Goal: Task Accomplishment & Management: Use online tool/utility

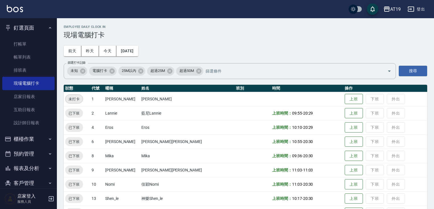
scroll to position [46, 0]
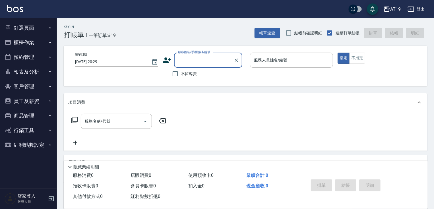
click at [204, 59] on input "顧客姓名/手機號碼/編號" at bounding box center [204, 60] width 55 height 10
type input "0976234714"
click at [167, 63] on icon at bounding box center [167, 60] width 8 height 6
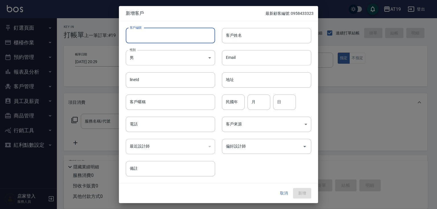
click at [180, 40] on input "客戶編號" at bounding box center [170, 35] width 89 height 15
paste input "0976234714"
type input "0976234714"
drag, startPoint x: 165, startPoint y: 119, endPoint x: 163, endPoint y: 96, distance: 22.8
click at [165, 118] on input "電話" at bounding box center [170, 124] width 89 height 15
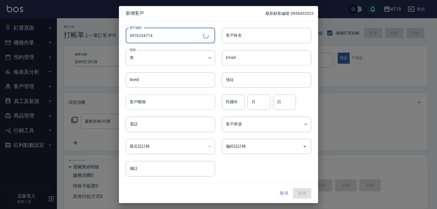
paste input "0976234714"
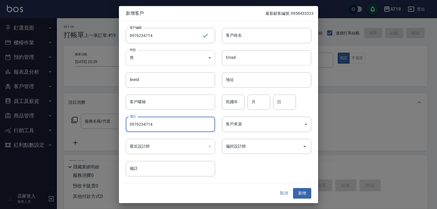
type input "0976234714"
click at [164, 52] on body "AT19 登出 釘選頁面 打帳單 帳單列表 排班表 現場電腦打卡 店家日報表 互助日報表 設計師日報表 櫃檯作業 打帳單 帳單列表 現金收支登錄 高階收支登錄…" at bounding box center [218, 145] width 437 height 291
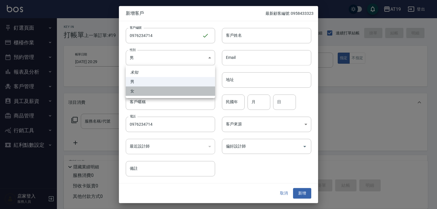
drag, startPoint x: 171, startPoint y: 91, endPoint x: 204, endPoint y: 70, distance: 39.7
click at [173, 90] on li "女" at bounding box center [170, 90] width 89 height 9
type input "[DEMOGRAPHIC_DATA]"
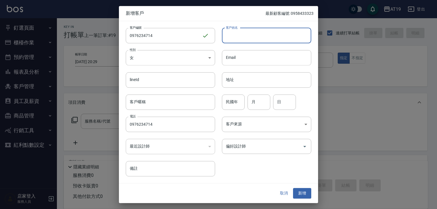
drag, startPoint x: 243, startPoint y: 37, endPoint x: 223, endPoint y: 9, distance: 34.5
click at [243, 36] on input "客戶姓名" at bounding box center [266, 35] width 89 height 15
type input "米甘"
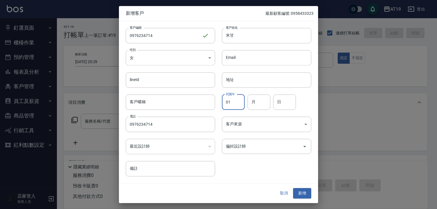
type input "01"
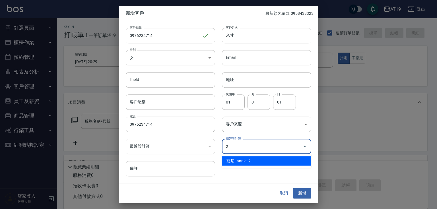
type input "藍尼Lannie"
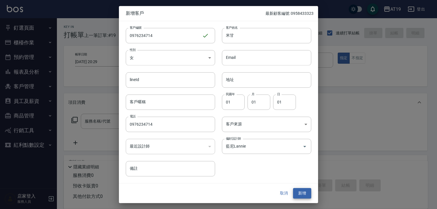
click at [293, 188] on button "新增" at bounding box center [302, 193] width 18 height 11
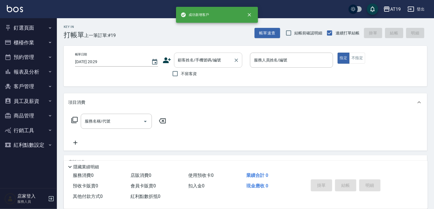
click at [186, 60] on input "顧客姓名/手機號碼/編號" at bounding box center [204, 60] width 55 height 10
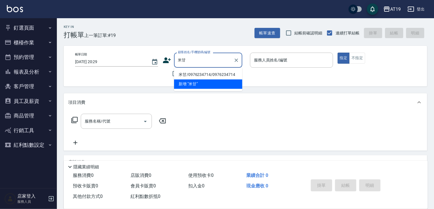
type input "米甘/0976234714/0976234714"
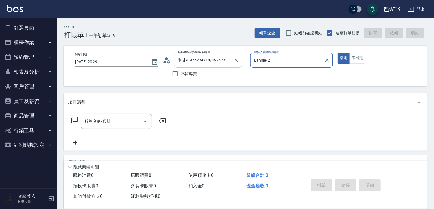
type input "Lannie- 2"
click at [338, 53] on button "指定" at bounding box center [344, 58] width 12 height 11
type button "true"
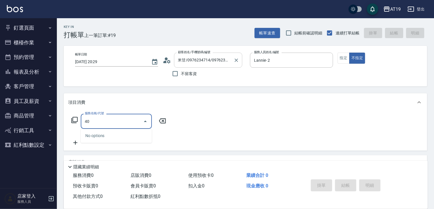
type input "401"
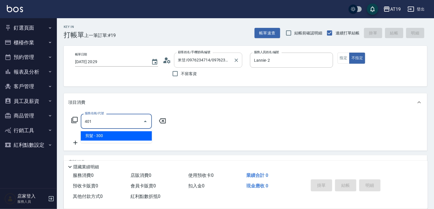
type input "30"
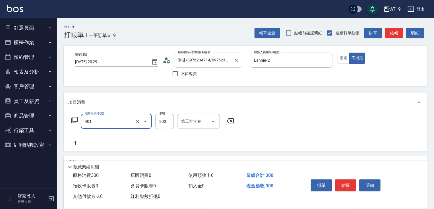
type input "剪髮(401)"
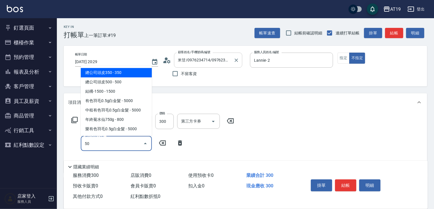
type input "501"
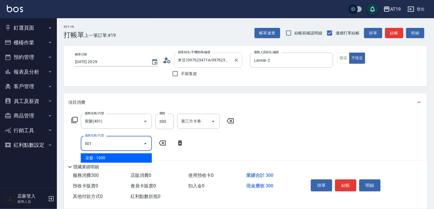
type input "130"
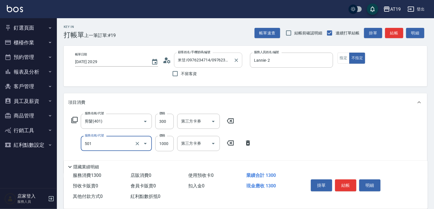
type input "染髮(501)"
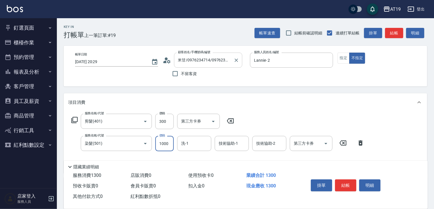
type input "3"
type input "30"
type input "350"
type input "60"
type input "3500"
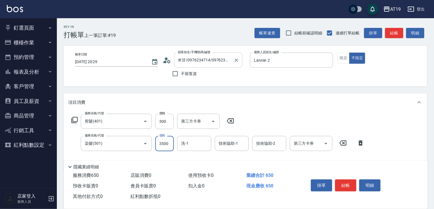
type input "380"
type input "3500"
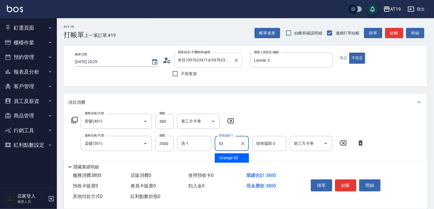
type input "Orange-53"
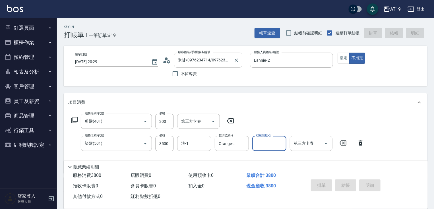
type input "[DATE] 21:10"
type input "0"
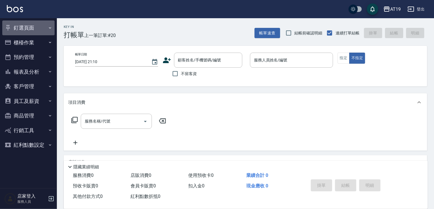
click at [20, 28] on button "釘選頁面" at bounding box center [28, 27] width 52 height 15
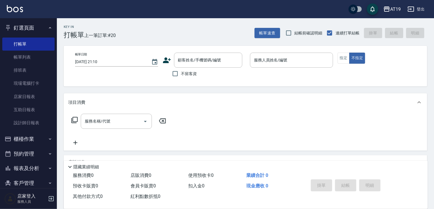
click at [30, 30] on button "釘選頁面" at bounding box center [28, 27] width 52 height 15
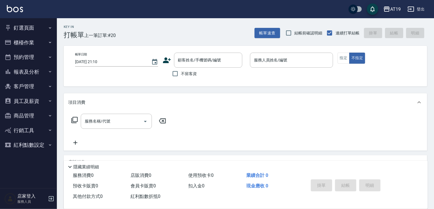
click at [23, 42] on button "櫃檯作業" at bounding box center [28, 42] width 52 height 15
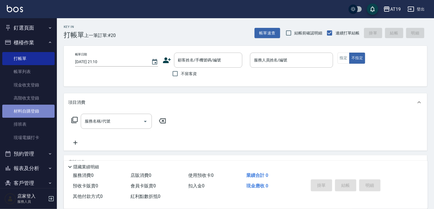
click at [29, 111] on link "材料自購登錄" at bounding box center [28, 111] width 52 height 13
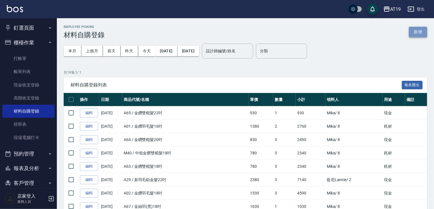
click at [411, 32] on button "新增" at bounding box center [418, 32] width 18 height 11
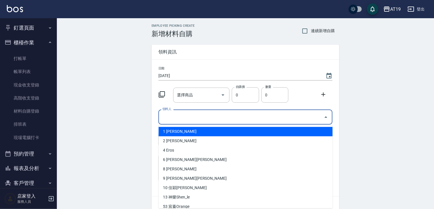
click at [174, 121] on input "領料人" at bounding box center [241, 117] width 160 height 10
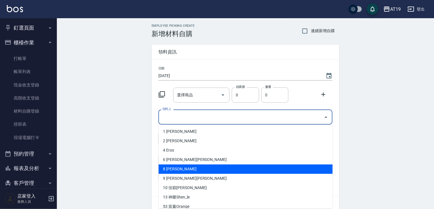
click at [181, 172] on li "8 [PERSON_NAME]" at bounding box center [246, 168] width 174 height 9
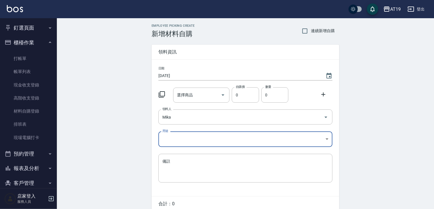
type input "Mika"
click at [176, 138] on body "AT19 登出 釘選頁面 打帳單 帳單列表 排班表 現場電腦打卡 店家日報表 互助日報表 設計師日報表 櫃檯作業 打帳單 帳單列表 現金收支登錄 高階收支登錄…" at bounding box center [218, 117] width 437 height 234
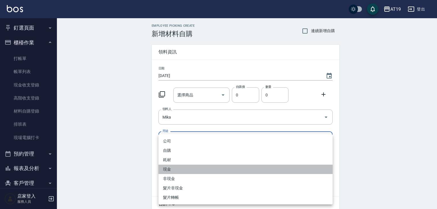
click at [170, 168] on li "現金" at bounding box center [245, 169] width 174 height 9
type input "現金"
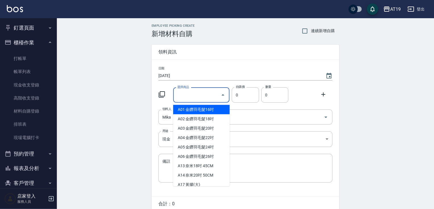
click at [182, 94] on div "選擇商品 選擇商品" at bounding box center [201, 95] width 57 height 15
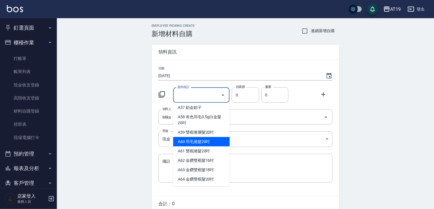
scroll to position [410, 0]
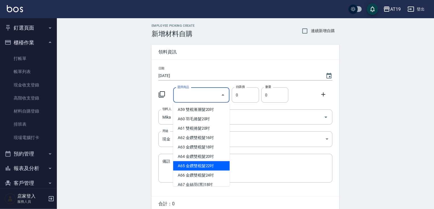
click at [189, 169] on li "A65 金鑽雙棍髮22吋" at bounding box center [201, 165] width 57 height 9
type input "金鑽雙棍髮22吋"
type input "930"
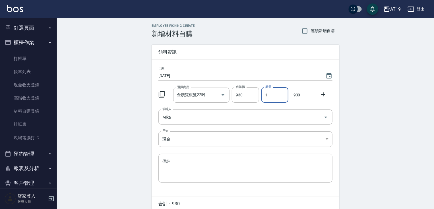
drag, startPoint x: 267, startPoint y: 94, endPoint x: 271, endPoint y: 94, distance: 4.0
click at [271, 94] on input "1" at bounding box center [274, 94] width 27 height 15
drag, startPoint x: 271, startPoint y: 94, endPoint x: 261, endPoint y: 97, distance: 10.6
click at [261, 97] on input "1" at bounding box center [274, 94] width 27 height 15
type input "2"
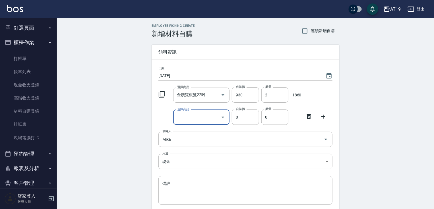
click at [225, 117] on icon "Open" at bounding box center [223, 117] width 7 height 7
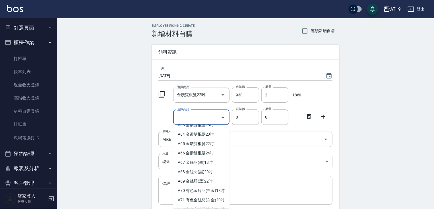
scroll to position [455, 0]
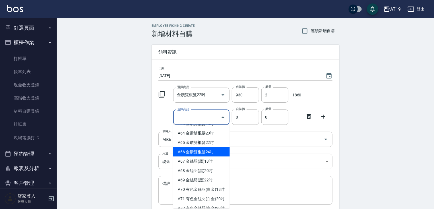
click at [203, 156] on li "A66 金鑽雙棍髮24吋" at bounding box center [201, 151] width 57 height 9
type input "金鑽雙棍髮24吋"
type input "980"
type input "1"
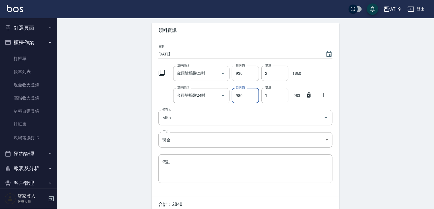
scroll to position [48, 0]
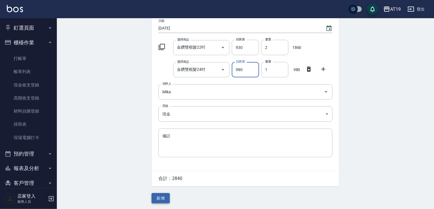
click at [162, 197] on button "新增" at bounding box center [161, 198] width 18 height 11
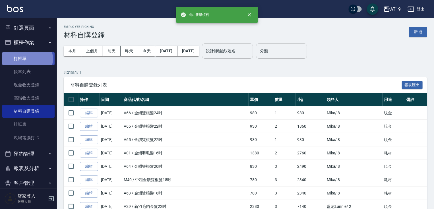
click at [22, 59] on link "打帳單" at bounding box center [28, 58] width 52 height 13
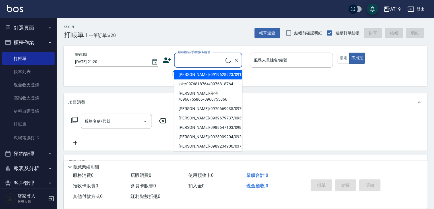
drag, startPoint x: 200, startPoint y: 63, endPoint x: 214, endPoint y: 40, distance: 26.3
click at [200, 62] on input "顧客姓名/手機號碼/編號" at bounding box center [201, 60] width 49 height 10
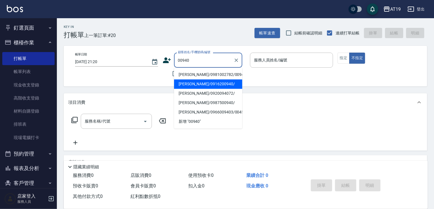
type input "[PERSON_NAME]/0916200940/"
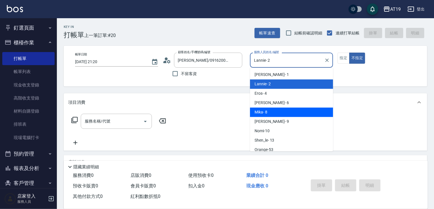
type input "[PERSON_NAME]- 8"
type button "false"
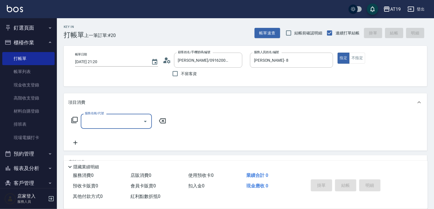
click at [164, 61] on icon at bounding box center [164, 62] width 3 height 3
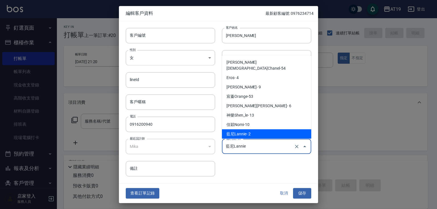
click at [264, 146] on input "藍尼Lannie" at bounding box center [258, 146] width 68 height 10
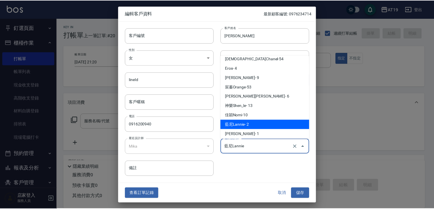
scroll to position [15, 0]
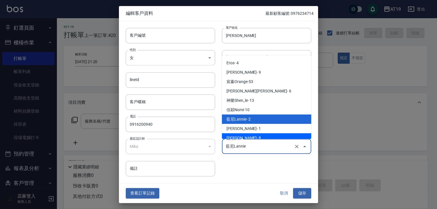
click at [244, 133] on li "[PERSON_NAME]- 8" at bounding box center [266, 137] width 89 height 9
type input "Mika"
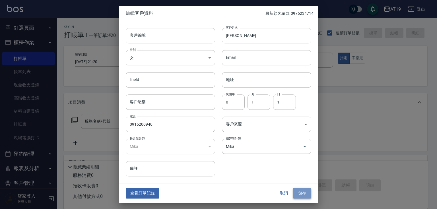
click at [304, 194] on button "儲存" at bounding box center [302, 193] width 18 height 11
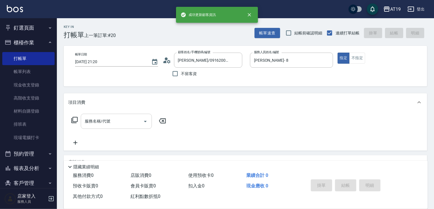
click at [107, 118] on input "服務名稱/代號" at bounding box center [111, 121] width 57 height 10
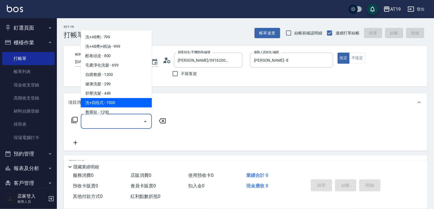
click at [188, 102] on div "項目消費" at bounding box center [242, 103] width 348 height 6
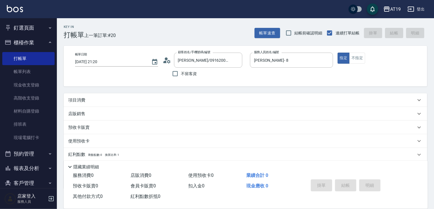
click at [106, 101] on div "項目消費" at bounding box center [242, 100] width 348 height 6
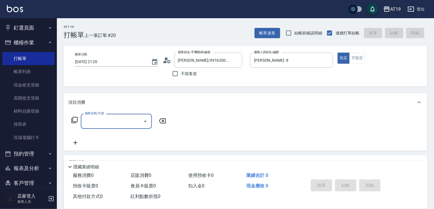
scroll to position [0, 0]
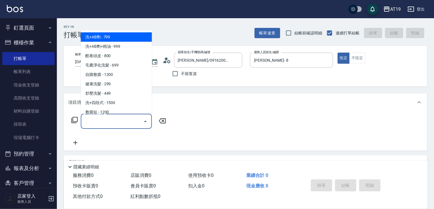
click at [99, 120] on input "服務名稱/代號" at bounding box center [111, 121] width 57 height 10
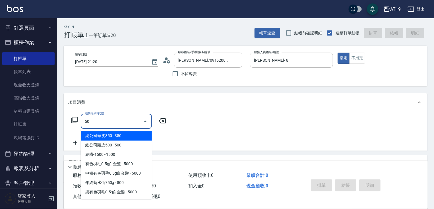
type input "501"
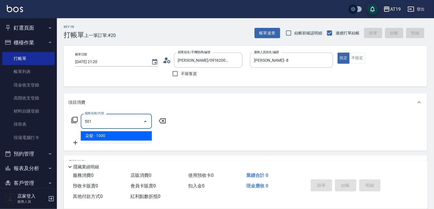
type input "100"
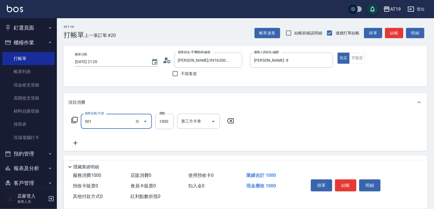
type input "染髮(501)"
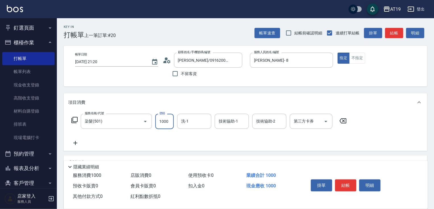
type input "9"
type input "0"
type input "99"
type input "90"
type input "999"
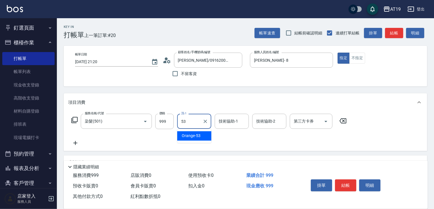
type input "Orange-53"
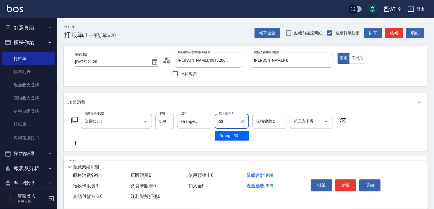
type input "Orange-53"
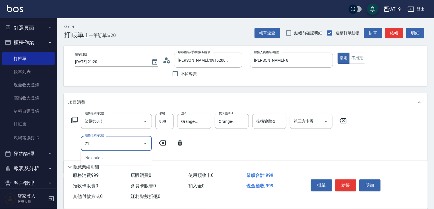
type input "712"
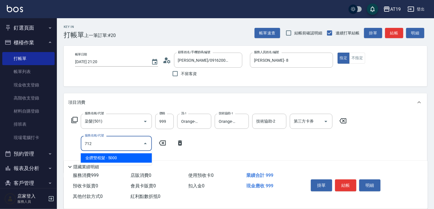
type input "590"
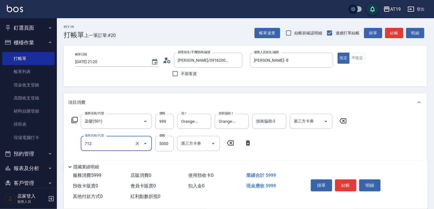
type input "金鑽雙棍髮(712)"
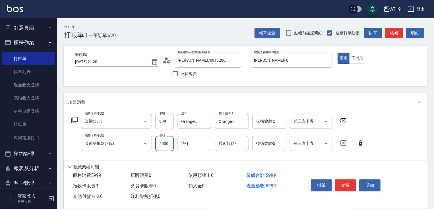
type input "7"
type input "100"
type input "716"
type input "810"
type input "7160"
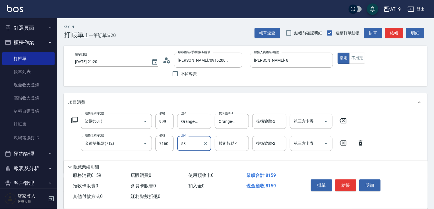
type input "Orange-53"
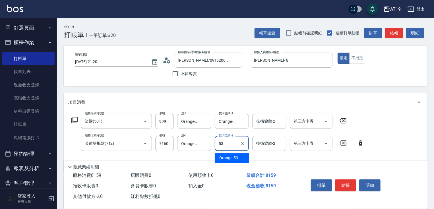
type input "Orange-53"
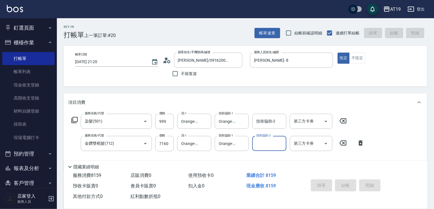
type input "[DATE] 21:21"
type input "0"
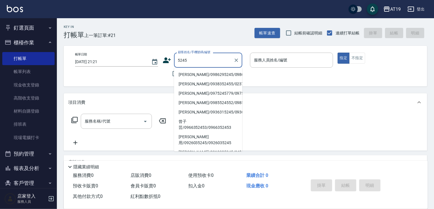
type input "[PERSON_NAME]/0986295245/0986295245"
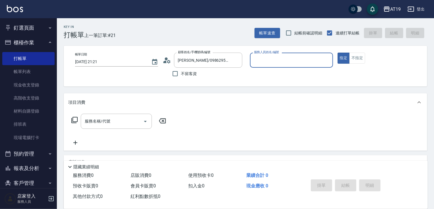
type input "[PERSON_NAME]- 8"
click at [338, 53] on button "指定" at bounding box center [344, 58] width 12 height 11
type button "true"
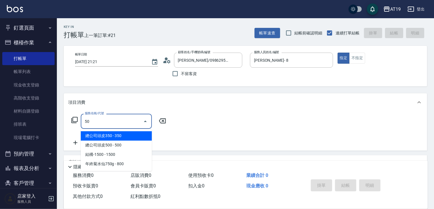
type input "501"
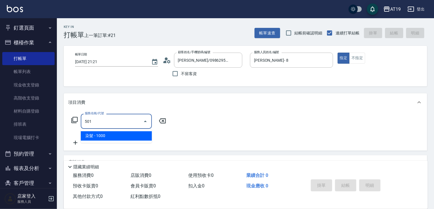
type input "100"
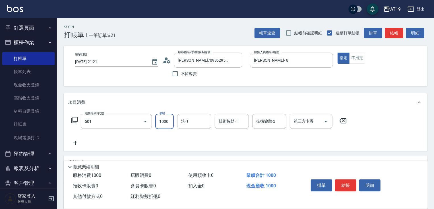
type input "染髮(501)"
type input "0"
type input "16"
type input "10"
type input "165"
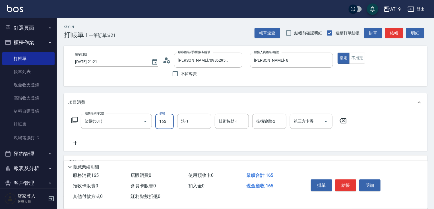
type input "160"
type input "1658"
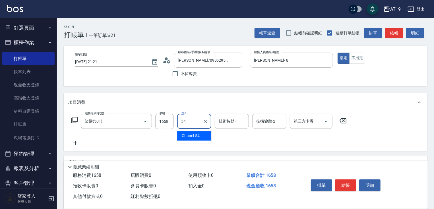
type input "Chanel-54"
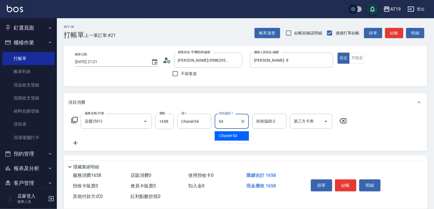
type input "Chanel-54"
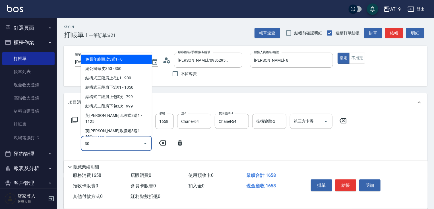
type input "301"
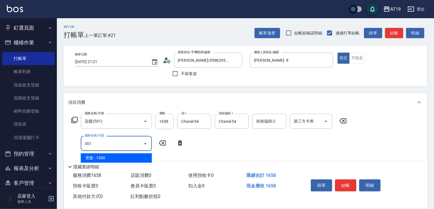
type input "310"
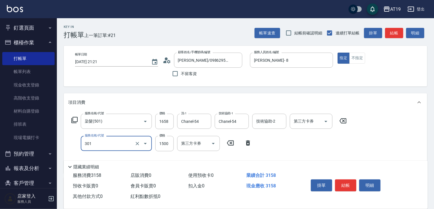
type input "燙髮(301)"
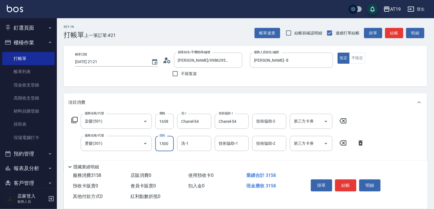
type input "2"
type input "160"
type input "20"
type input "180"
type input "200"
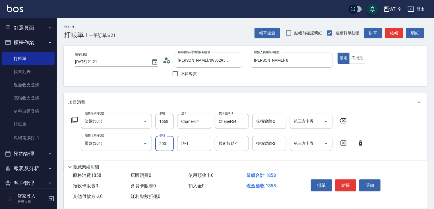
type input "360"
type input "2000"
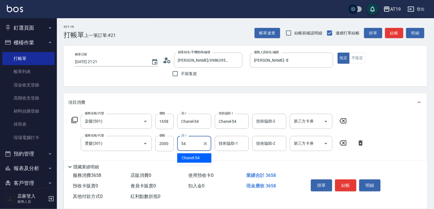
type input "Chanel-54"
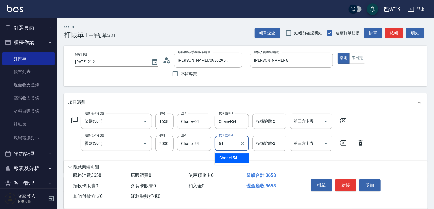
type input "Chanel-54"
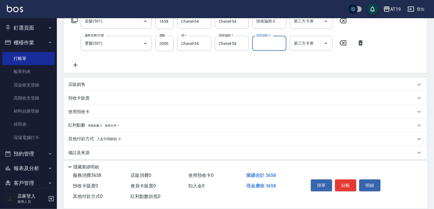
scroll to position [105, 0]
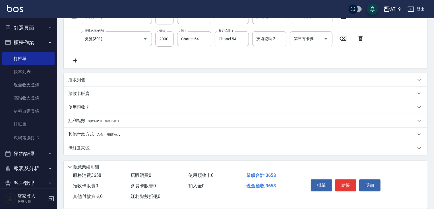
click at [82, 134] on p "其他付款方式 入金可用餘額: 0" at bounding box center [94, 134] width 52 height 6
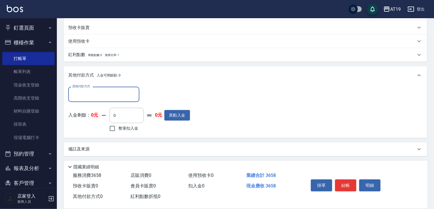
scroll to position [171, 0]
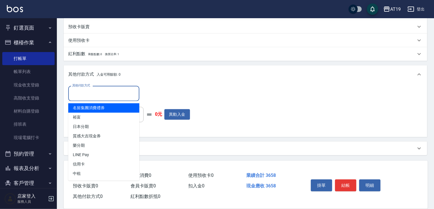
click at [79, 94] on input "其他付款方式" at bounding box center [104, 93] width 66 height 10
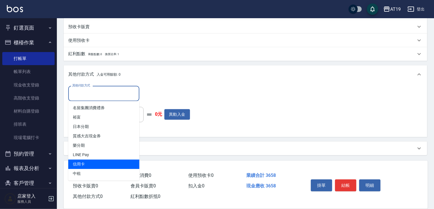
click at [85, 161] on span "信用卡" at bounding box center [103, 164] width 71 height 9
type input "信用卡"
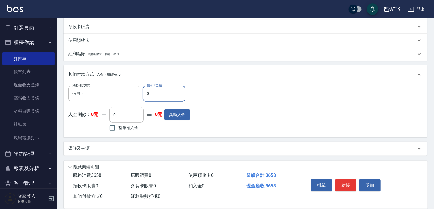
drag, startPoint x: 162, startPoint y: 94, endPoint x: 144, endPoint y: 93, distance: 18.5
click at [144, 93] on input "0" at bounding box center [164, 93] width 43 height 15
type input "365"
type input "0"
type input "3658"
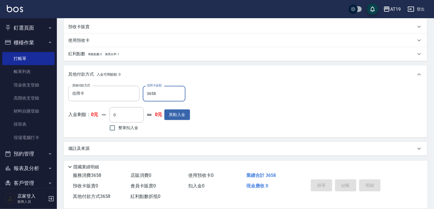
type input "[DATE] 21:22"
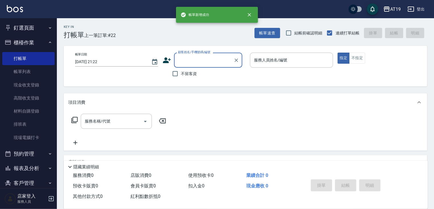
scroll to position [0, 0]
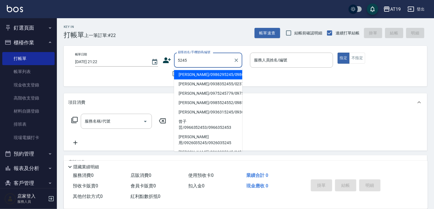
type input "[PERSON_NAME]/0986295245/0986295245"
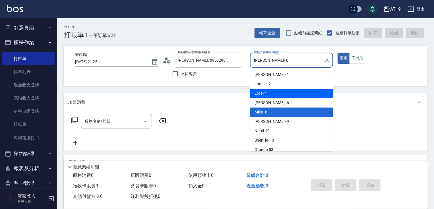
type input "Eros- 4"
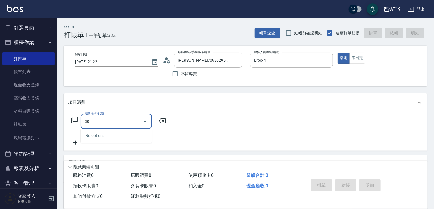
type input "301"
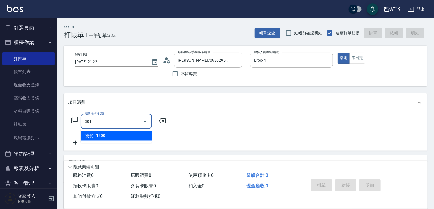
type input "150"
type input "燙髮(301)"
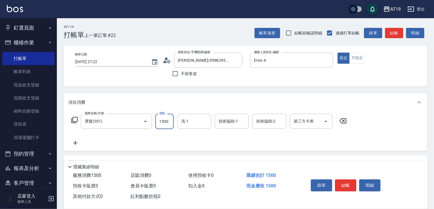
type input "0"
type input "180"
type input "10"
type input "1800"
type input "180"
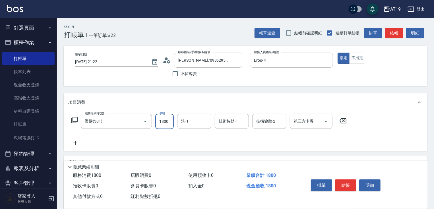
type input "1800"
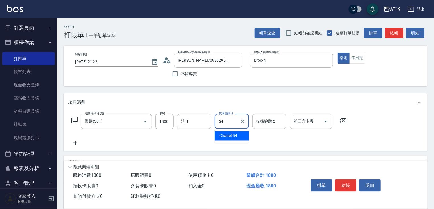
type input "Chanel-54"
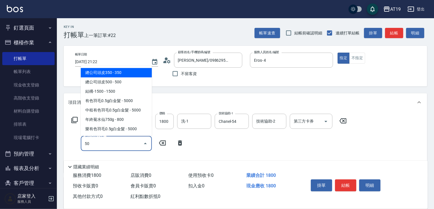
type input "501"
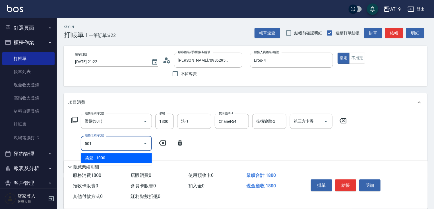
type input "280"
type input "染髮(501)"
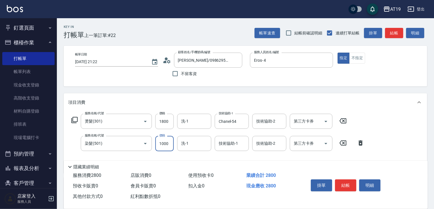
type input "1"
type input "180"
type input "150"
type input "190"
type input "1500"
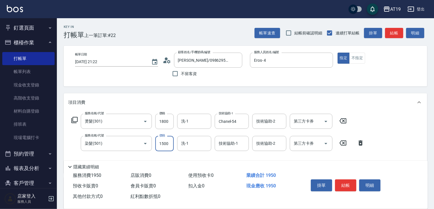
type input "330"
type input "1500"
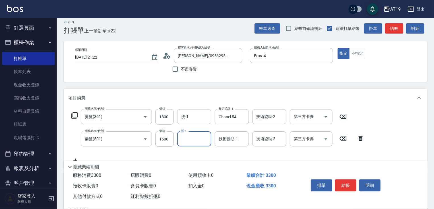
scroll to position [105, 0]
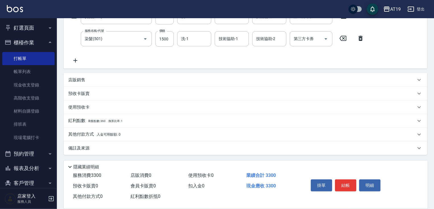
click at [87, 136] on p "其他付款方式 入金可用餘額: 0" at bounding box center [94, 134] width 52 height 6
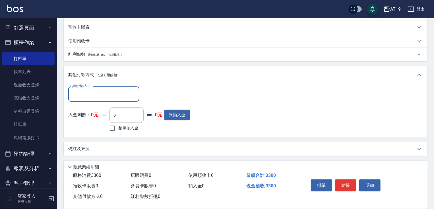
scroll to position [171, 0]
click at [81, 96] on input "其他付款方式" at bounding box center [104, 93] width 66 height 10
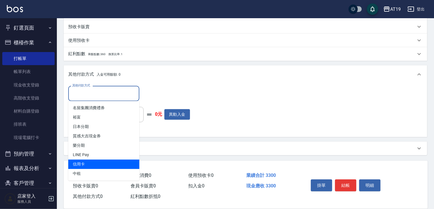
click at [85, 164] on span "信用卡" at bounding box center [103, 164] width 71 height 9
type input "信用卡"
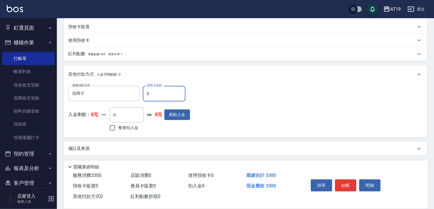
drag, startPoint x: 149, startPoint y: 92, endPoint x: 145, endPoint y: 93, distance: 3.8
click at [145, 93] on input "0" at bounding box center [164, 93] width 43 height 15
type input "3"
type input "320"
type input "330"
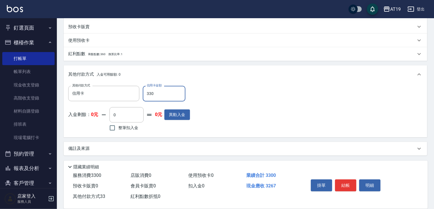
type input "290"
type input "3300"
type input "0"
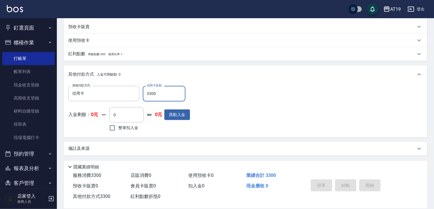
type input "[DATE] 21:23"
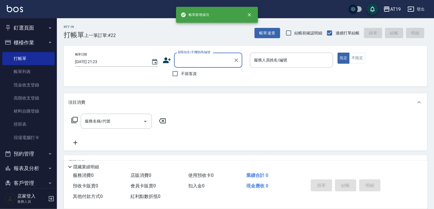
scroll to position [0, 0]
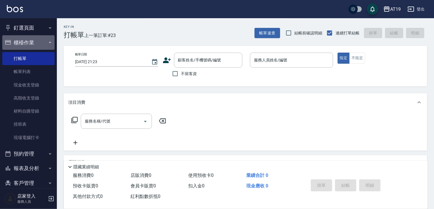
click at [29, 40] on button "櫃檯作業" at bounding box center [28, 42] width 52 height 15
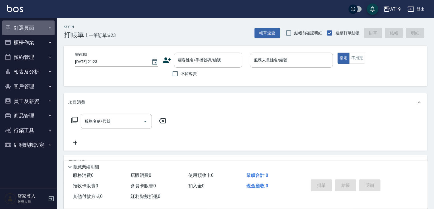
click at [32, 27] on button "釘選頁面" at bounding box center [28, 27] width 52 height 15
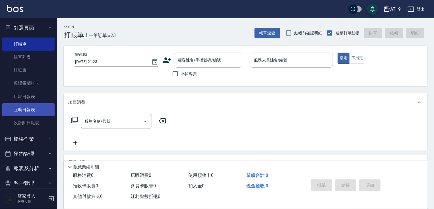
click at [34, 111] on link "互助日報表" at bounding box center [28, 109] width 52 height 13
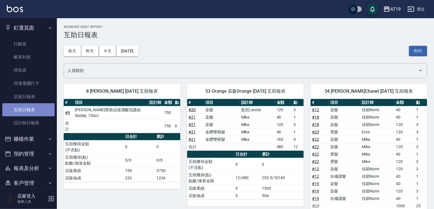
click at [34, 111] on link "互助日報表" at bounding box center [28, 109] width 52 height 13
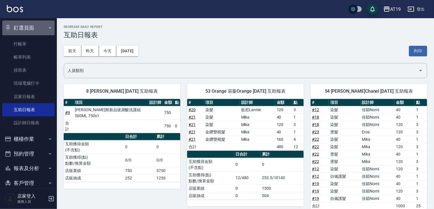
click at [35, 28] on button "釘選頁面" at bounding box center [28, 27] width 52 height 15
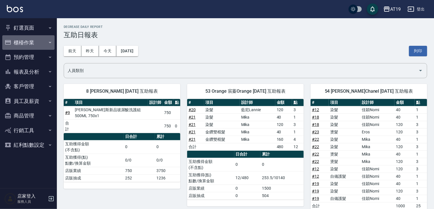
drag, startPoint x: 34, startPoint y: 41, endPoint x: 34, endPoint y: 49, distance: 8.3
click at [34, 41] on button "櫃檯作業" at bounding box center [28, 42] width 52 height 15
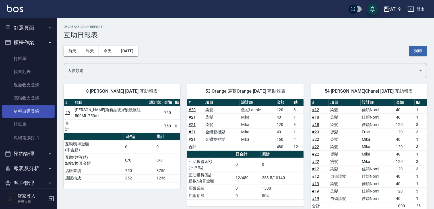
click at [34, 111] on link "材料自購登錄" at bounding box center [28, 111] width 52 height 13
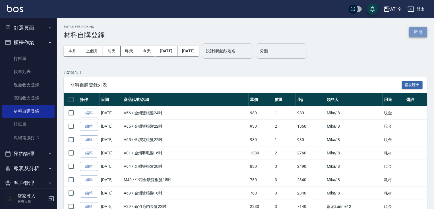
click at [419, 32] on button "新增" at bounding box center [418, 32] width 18 height 11
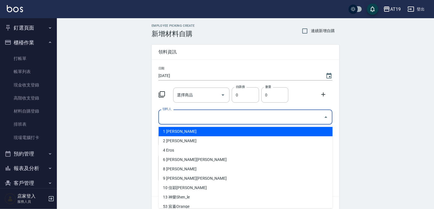
click at [179, 119] on input "領料人" at bounding box center [241, 117] width 160 height 10
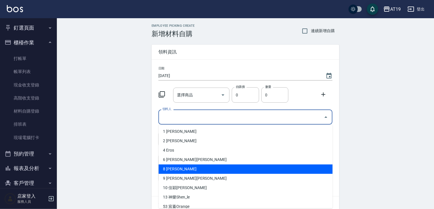
click at [173, 171] on li "8 [PERSON_NAME]" at bounding box center [246, 168] width 174 height 9
type input "Mika"
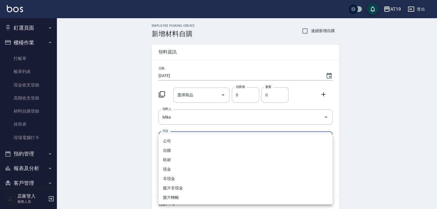
click at [174, 138] on body "AT19 登出 釘選頁面 打帳單 帳單列表 排班表 現場電腦打卡 店家日報表 互助日報表 設計師日報表 櫃檯作業 打帳單 帳單列表 現金收支登錄 高階收支登錄…" at bounding box center [218, 117] width 437 height 234
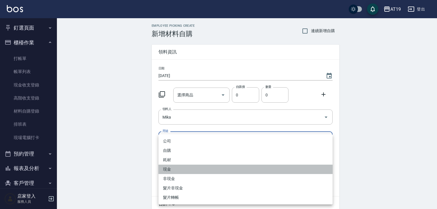
click at [173, 168] on li "現金" at bounding box center [245, 169] width 174 height 9
type input "現金"
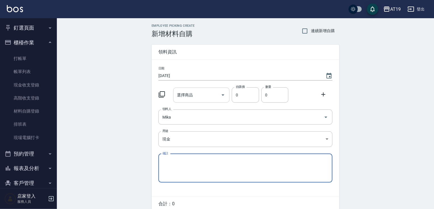
click at [192, 98] on input "選擇商品" at bounding box center [197, 95] width 43 height 10
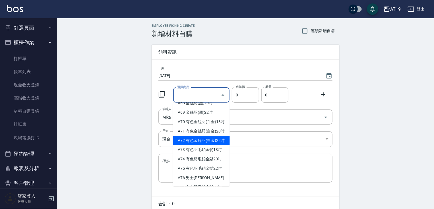
scroll to position [523, 0]
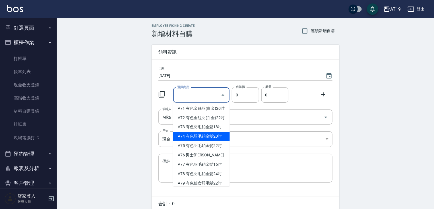
click at [195, 141] on li "A74 有色羽毛鉑金髮20吋" at bounding box center [201, 136] width 57 height 9
type input "有色羽毛鉑金髮20吋"
type input "2330"
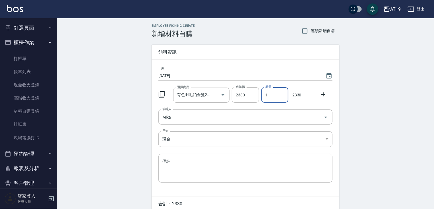
click at [265, 96] on input "1" at bounding box center [274, 94] width 27 height 15
type input "3"
click at [308, 117] on icon at bounding box center [309, 116] width 4 height 5
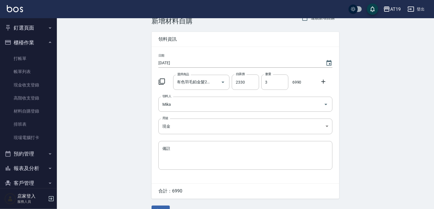
scroll to position [26, 0]
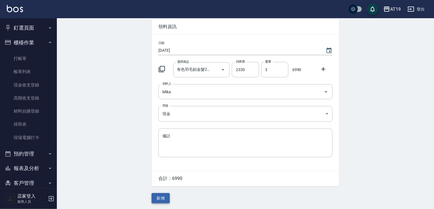
click at [166, 200] on button "新增" at bounding box center [161, 198] width 18 height 11
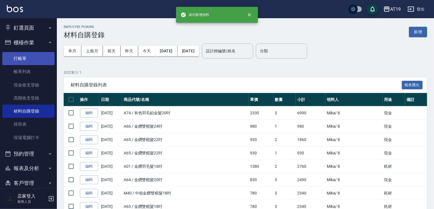
click at [13, 56] on link "打帳單" at bounding box center [28, 58] width 52 height 13
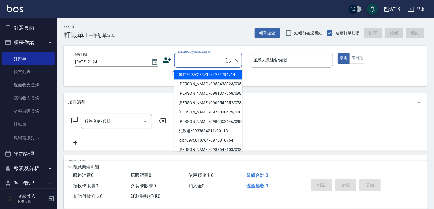
click at [190, 60] on input "顧客姓名/手機號碼/編號" at bounding box center [201, 60] width 49 height 10
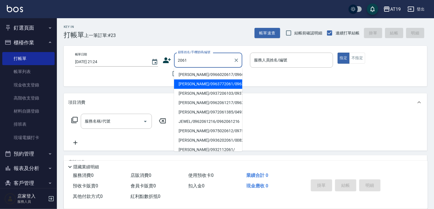
type input "[PERSON_NAME]/0963772061/0963772061"
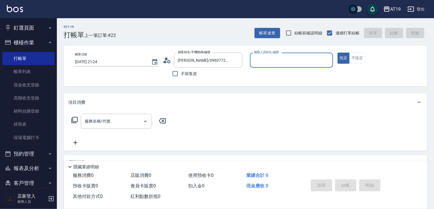
type input "[PERSON_NAME]- 8"
click at [338, 53] on button "指定" at bounding box center [344, 58] width 12 height 11
type button "true"
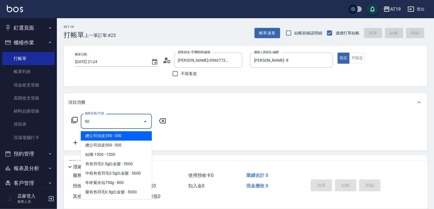
type input "501"
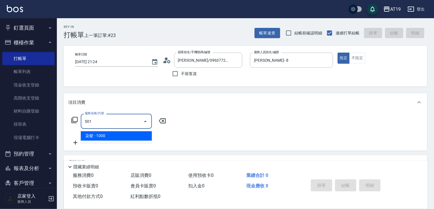
type input "100"
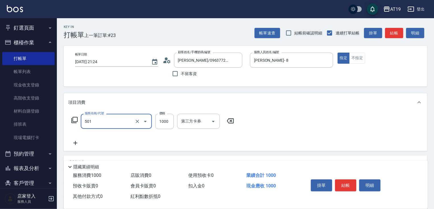
type input "染髮(501)"
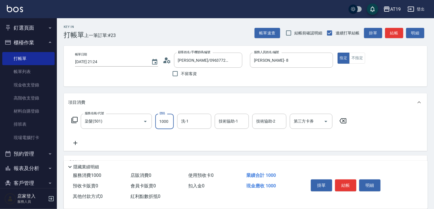
type input "0"
type input "188"
type input "10"
type input "18"
type input "10"
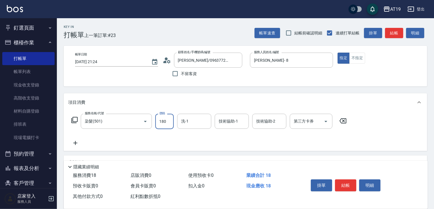
type input "1800"
type input "180"
type input "1800"
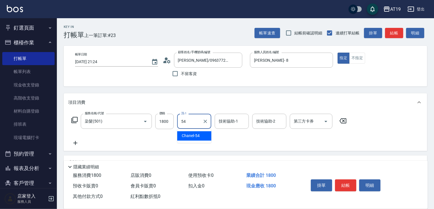
type input "Chanel-54"
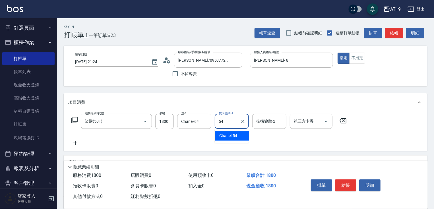
type input "Chanel-54"
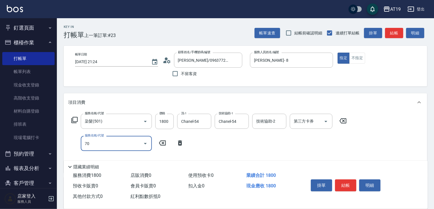
type input "704"
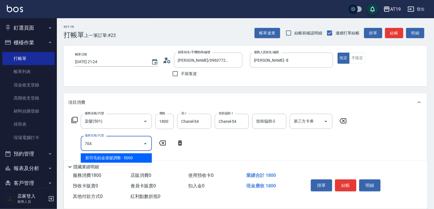
type input "680"
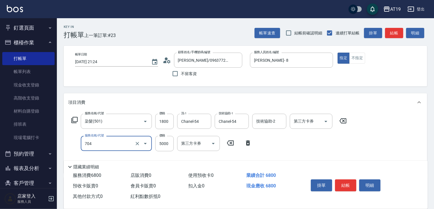
type input "新羽毛鉑金接髮調整(704)"
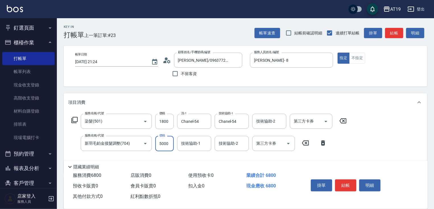
type input "4"
type input "180"
type input "400"
type input "220"
type input "4000"
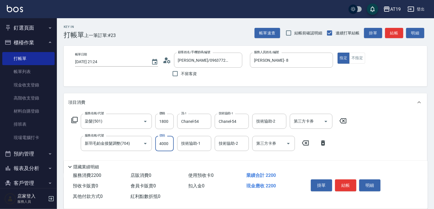
type input "580"
type input "4000"
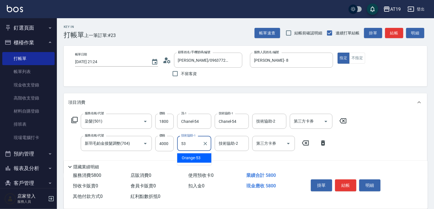
type input "Orange-53"
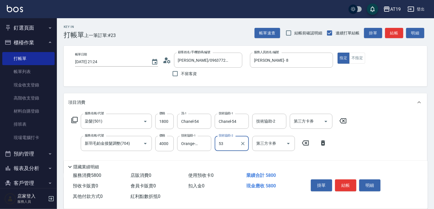
type input "Orange-53"
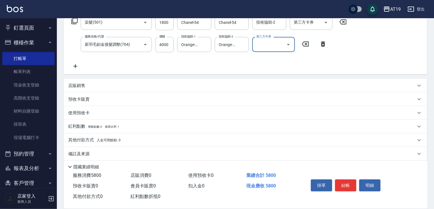
scroll to position [105, 0]
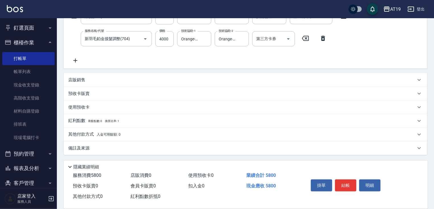
click at [83, 80] on p "店販銷售" at bounding box center [76, 80] width 17 height 6
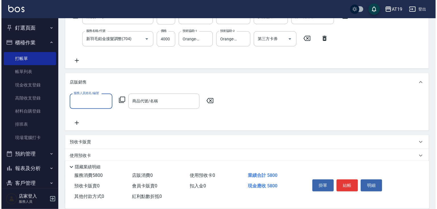
scroll to position [0, 0]
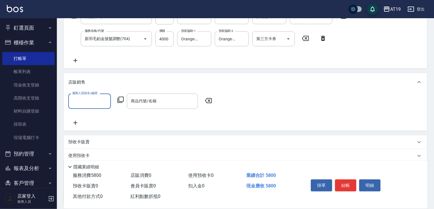
click at [84, 102] on input "服務人員姓名/編號" at bounding box center [90, 101] width 38 height 10
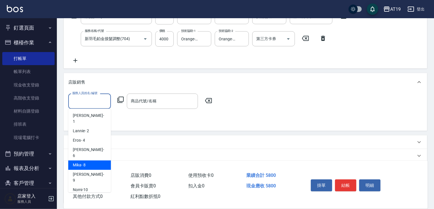
click at [81, 162] on span "[PERSON_NAME] - 8" at bounding box center [79, 165] width 13 height 6
type input "[PERSON_NAME]- 8"
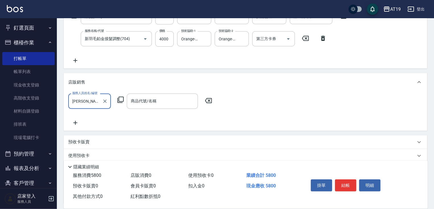
click at [120, 100] on icon at bounding box center [120, 99] width 7 height 7
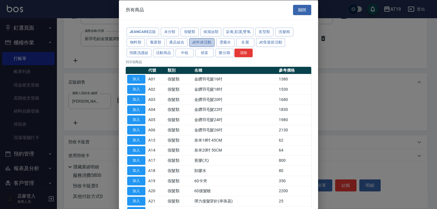
drag, startPoint x: 200, startPoint y: 43, endPoint x: 196, endPoint y: 44, distance: 4.3
click at [201, 43] on button "JC年終活動" at bounding box center [201, 42] width 25 height 9
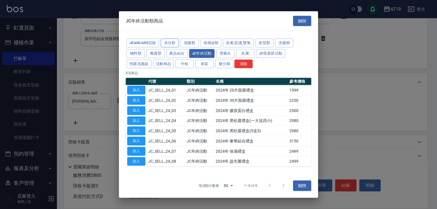
drag, startPoint x: 179, startPoint y: 46, endPoint x: 179, endPoint y: 43, distance: 3.0
click at [179, 44] on div "JeanCare店販 未分類 假髮類 保濕油類 染膏,彩護,雙氧 造型類 洗髮精 物料類 養護類 產品組合 JC年終活動 燙藥水 名麗 JC母親節活動 預購洗…" at bounding box center [218, 53] width 185 height 31
click at [179, 52] on button "產品組合" at bounding box center [176, 53] width 21 height 9
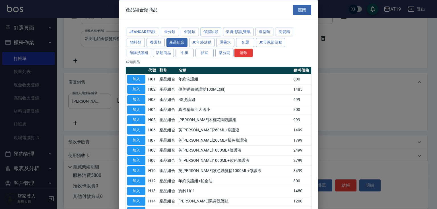
click at [211, 31] on button "保濕油類" at bounding box center [210, 32] width 21 height 9
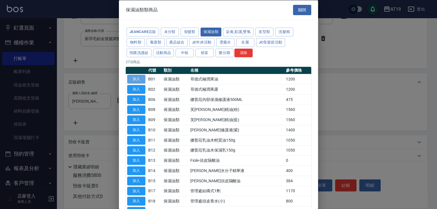
click at [138, 78] on button "加入" at bounding box center [136, 79] width 18 height 9
type input "哥德式極潤果油"
type input "700"
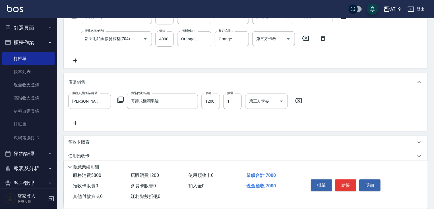
click at [211, 102] on input "1200" at bounding box center [210, 101] width 18 height 15
type input "7"
type input "580"
type input "79"
type input "650"
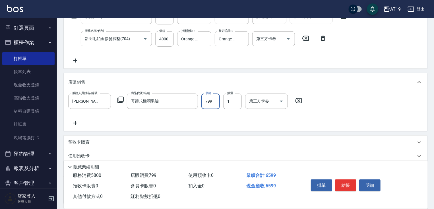
type input "799"
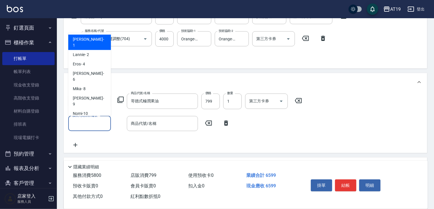
click at [94, 126] on input "服務人員姓名/編號" at bounding box center [90, 124] width 38 height 10
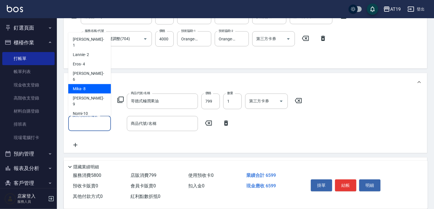
click at [88, 84] on div "[PERSON_NAME] - 8" at bounding box center [89, 88] width 43 height 9
type input "[PERSON_NAME]- 8"
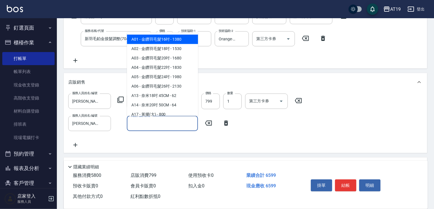
click at [157, 124] on input "商品代號/名稱" at bounding box center [162, 124] width 66 height 10
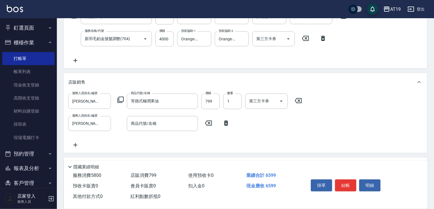
click at [119, 136] on div "服務人員姓名/編號 [PERSON_NAME]- 8 服務人員姓名/編號 商品代號/名稱 哥德式極潤果油 商品代號/名稱 價格 799 價格 數量 1 數量 …" at bounding box center [245, 121] width 354 height 55
click at [226, 123] on icon at bounding box center [226, 123] width 14 height 7
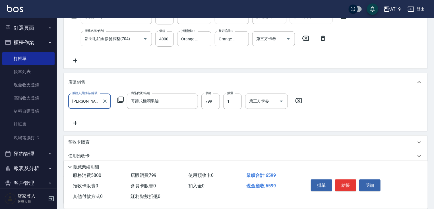
click at [118, 99] on icon at bounding box center [120, 99] width 7 height 7
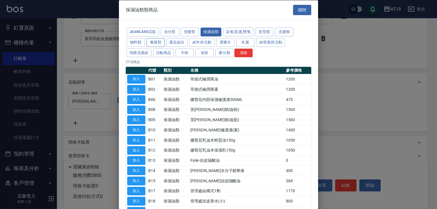
click at [157, 41] on button "養護類" at bounding box center [155, 42] width 18 height 9
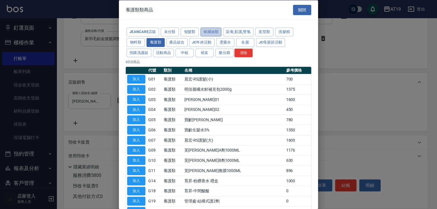
click at [213, 32] on button "保濕油類" at bounding box center [210, 32] width 21 height 9
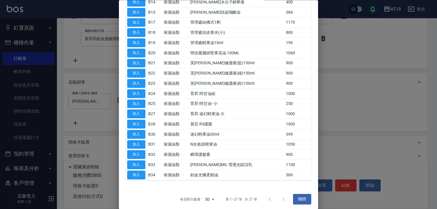
scroll to position [169, 0]
click at [139, 174] on button "加入" at bounding box center [136, 174] width 18 height 9
type input "700"
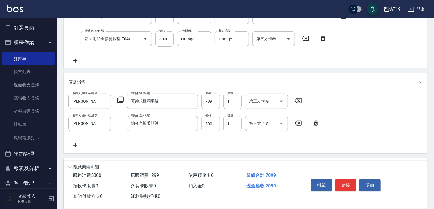
click at [208, 125] on input "500" at bounding box center [210, 123] width 18 height 15
type input "4"
type input "660"
type input "44"
type input "700"
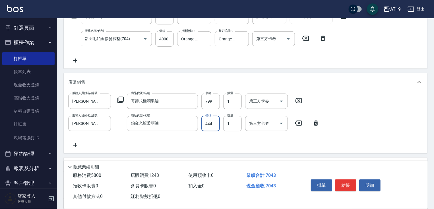
type input "444"
click at [122, 98] on icon at bounding box center [120, 99] width 7 height 7
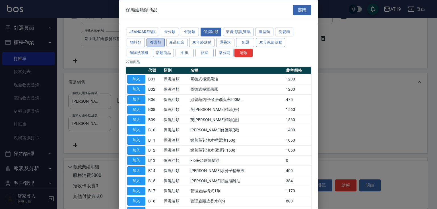
click at [160, 43] on button "養護類" at bounding box center [155, 42] width 18 height 9
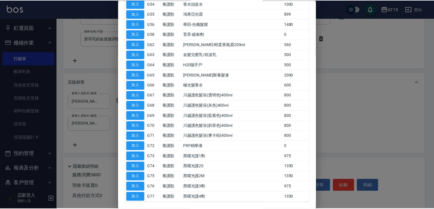
scroll to position [387, 0]
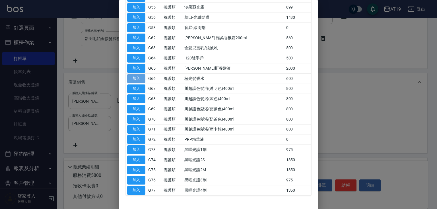
click at [133, 76] on button "加入" at bounding box center [136, 78] width 18 height 9
type input "760"
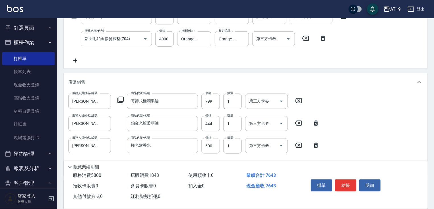
click at [208, 144] on input "600" at bounding box center [210, 145] width 18 height 15
type input "4"
type input "700"
type input "44"
type input "740"
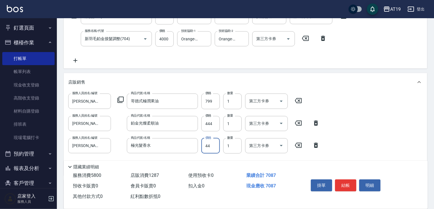
type input "444"
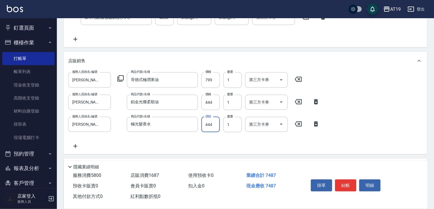
scroll to position [198, 0]
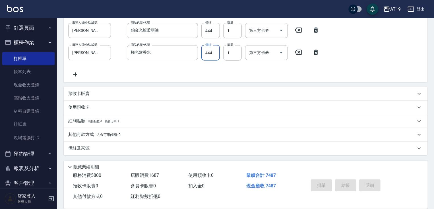
type input "[DATE] 21:26"
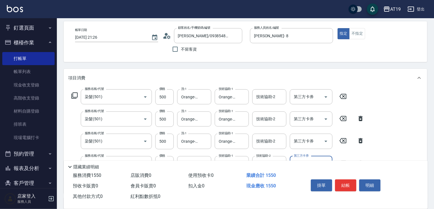
scroll to position [114, 0]
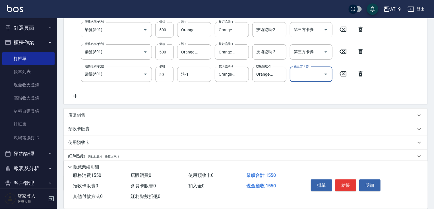
click at [170, 77] on input "50" at bounding box center [164, 74] width 18 height 15
click at [282, 74] on icon "Clear" at bounding box center [281, 74] width 6 height 6
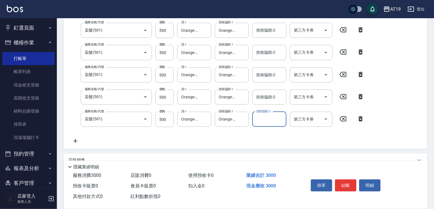
scroll to position [114, 0]
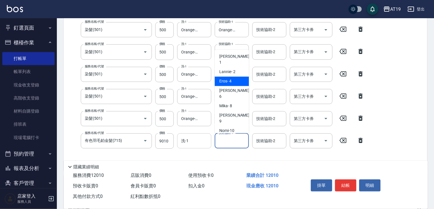
click at [195, 138] on input "洗-1" at bounding box center [194, 141] width 29 height 10
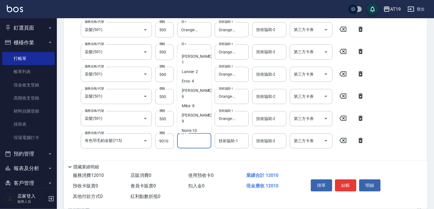
click at [197, 137] on span "Shen_le - 13" at bounding box center [192, 140] width 20 height 6
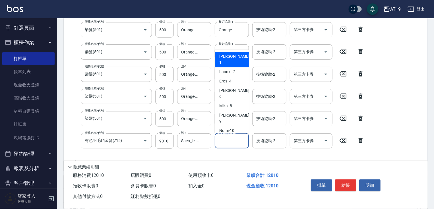
click at [237, 143] on input "技術協助-1" at bounding box center [231, 141] width 29 height 10
click at [235, 137] on span "Shen_le - 13" at bounding box center [229, 140] width 20 height 6
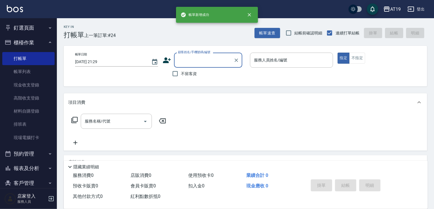
scroll to position [0, 0]
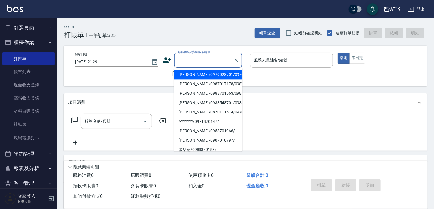
click at [191, 58] on input "顧客姓名/手機號碼/編號" at bounding box center [204, 60] width 55 height 10
click at [268, 33] on button "帳單速查" at bounding box center [268, 33] width 26 height 11
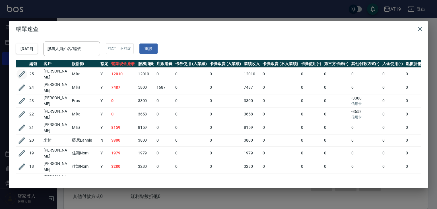
click at [25, 73] on icon "button" at bounding box center [22, 74] width 9 height 9
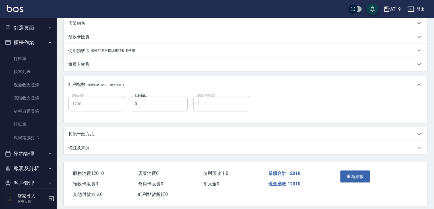
scroll to position [279, 0]
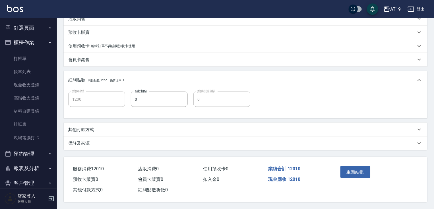
click at [92, 129] on p "其他付款方式" at bounding box center [81, 130] width 26 height 6
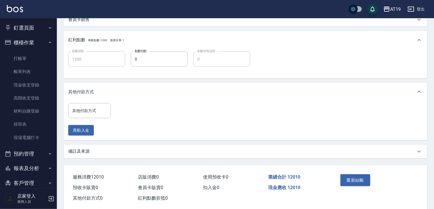
scroll to position [324, 0]
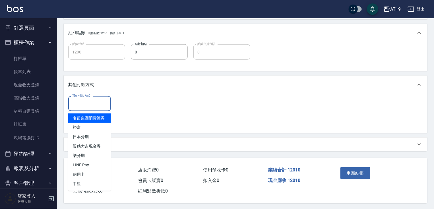
click at [91, 105] on input "其他付款方式" at bounding box center [90, 104] width 38 height 10
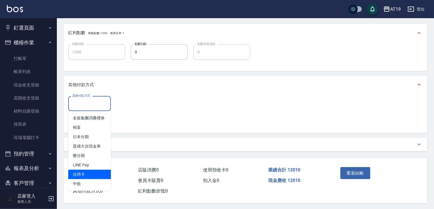
drag, startPoint x: 86, startPoint y: 175, endPoint x: 89, endPoint y: 169, distance: 5.6
click at [86, 175] on span "信用卡" at bounding box center [89, 174] width 43 height 9
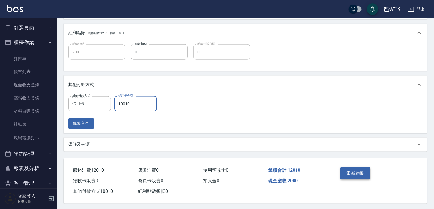
click at [356, 173] on button "重新結帳" at bounding box center [355, 174] width 30 height 12
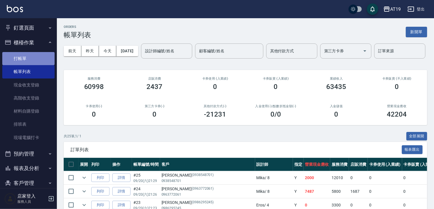
click at [28, 58] on link "打帳單" at bounding box center [28, 58] width 52 height 13
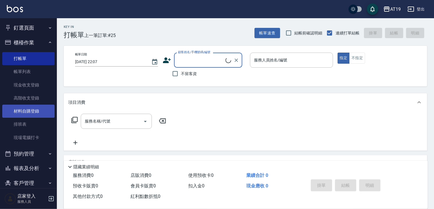
click at [31, 111] on link "材料自購登錄" at bounding box center [28, 111] width 52 height 13
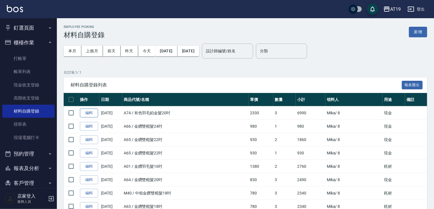
click at [91, 113] on link "編輯" at bounding box center [89, 113] width 18 height 9
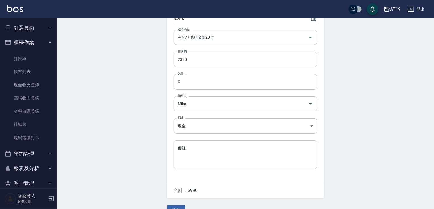
scroll to position [68, 0]
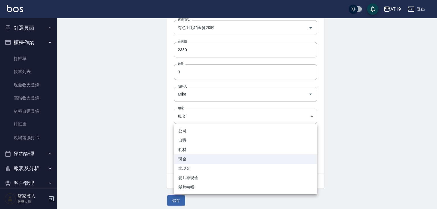
click at [188, 117] on body "AT19 登出 釘選頁面 打帳單 帳單列表 排班表 現場電腦打卡 店家日報表 互助日報表 設計師日報表 櫃檯作業 打帳單 帳單列表 現金收支登錄 高階收支登錄…" at bounding box center [218, 72] width 437 height 281
click at [186, 147] on li "耗材" at bounding box center [245, 149] width 143 height 9
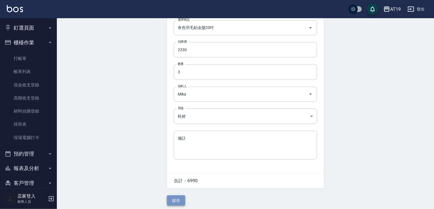
click at [175, 204] on button "儲存" at bounding box center [176, 200] width 18 height 11
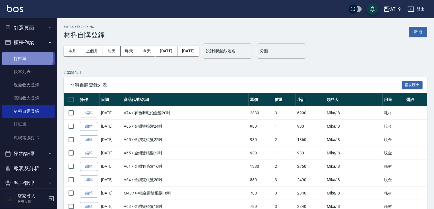
click at [21, 57] on link "打帳單" at bounding box center [28, 58] width 52 height 13
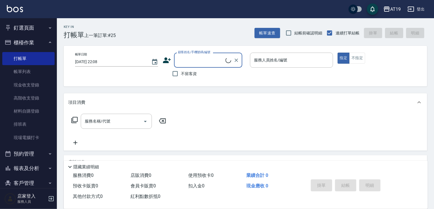
click at [208, 62] on input "顧客姓名/手機號碼/編號" at bounding box center [201, 60] width 49 height 10
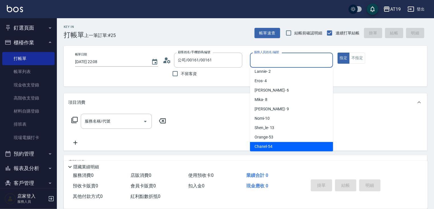
scroll to position [2, 0]
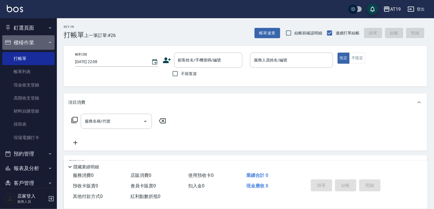
click at [32, 40] on button "櫃檯作業" at bounding box center [28, 42] width 52 height 15
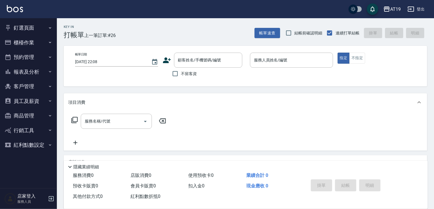
click at [32, 32] on button "釘選頁面" at bounding box center [28, 27] width 52 height 15
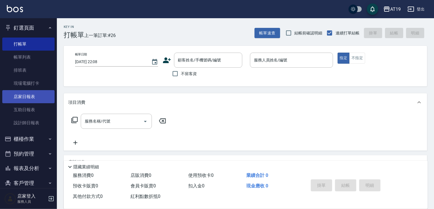
click at [36, 96] on link "店家日報表" at bounding box center [28, 96] width 52 height 13
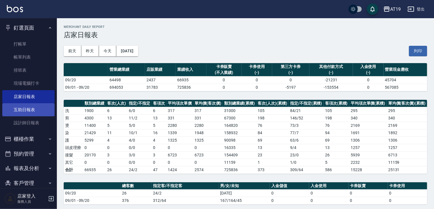
click at [27, 107] on link "互助日報表" at bounding box center [28, 109] width 52 height 13
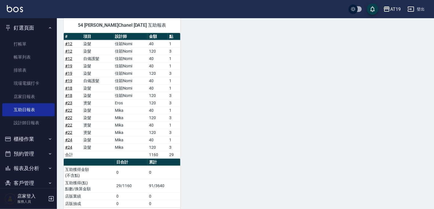
scroll to position [298, 0]
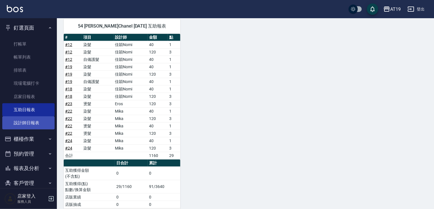
click at [36, 124] on link "設計師日報表" at bounding box center [28, 122] width 52 height 13
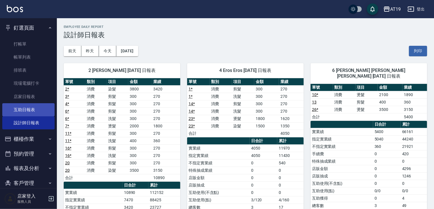
click at [28, 113] on link "互助日報表" at bounding box center [28, 109] width 52 height 13
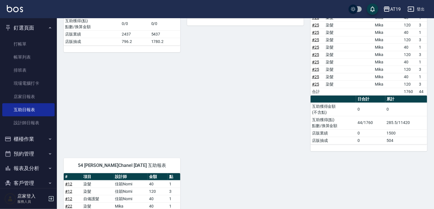
scroll to position [159, 0]
